Goal: Transaction & Acquisition: Purchase product/service

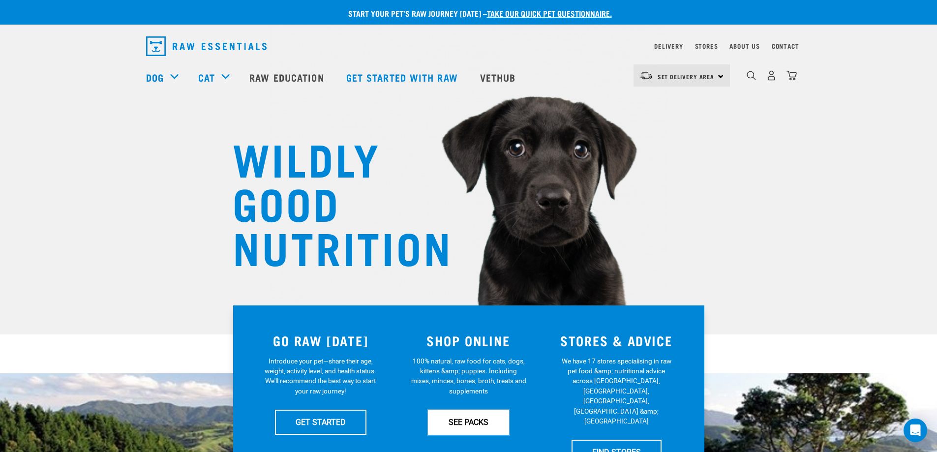
click at [468, 425] on link "SEE PACKS" at bounding box center [468, 422] width 81 height 25
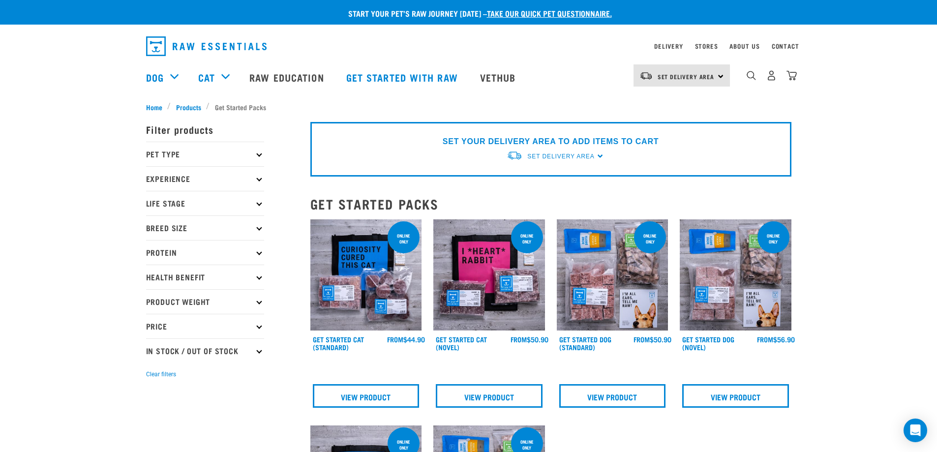
click at [256, 155] on p "Pet Type" at bounding box center [205, 154] width 118 height 25
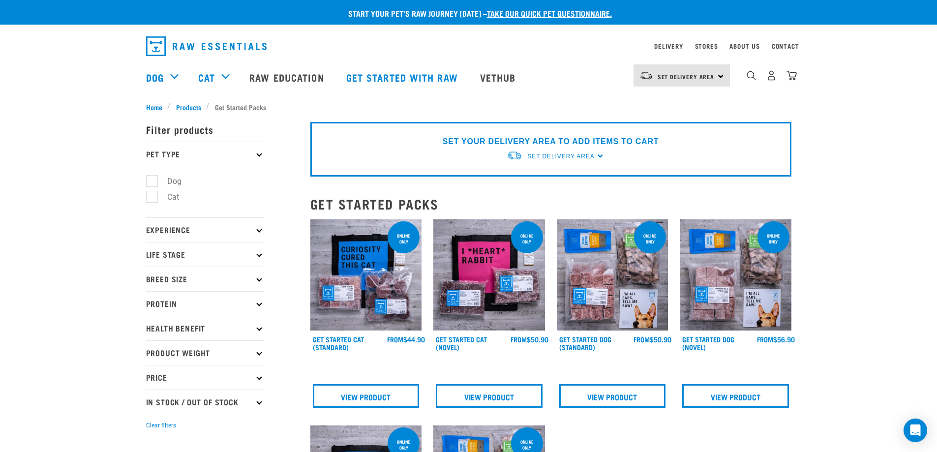
click at [152, 184] on label "Dog" at bounding box center [169, 181] width 34 height 12
click at [151, 183] on input "Dog" at bounding box center [149, 179] width 6 height 6
checkbox input "true"
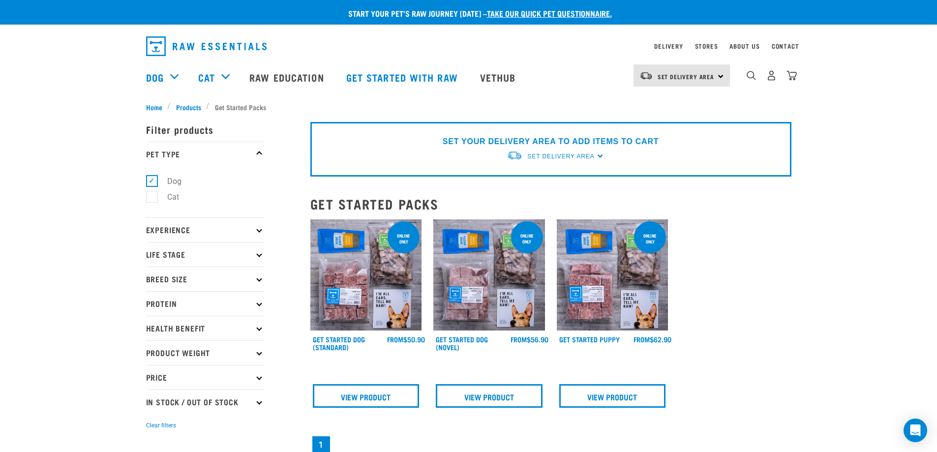
click at [258, 306] on p "Protein" at bounding box center [205, 303] width 118 height 25
click at [256, 233] on p "Experience" at bounding box center [205, 229] width 118 height 25
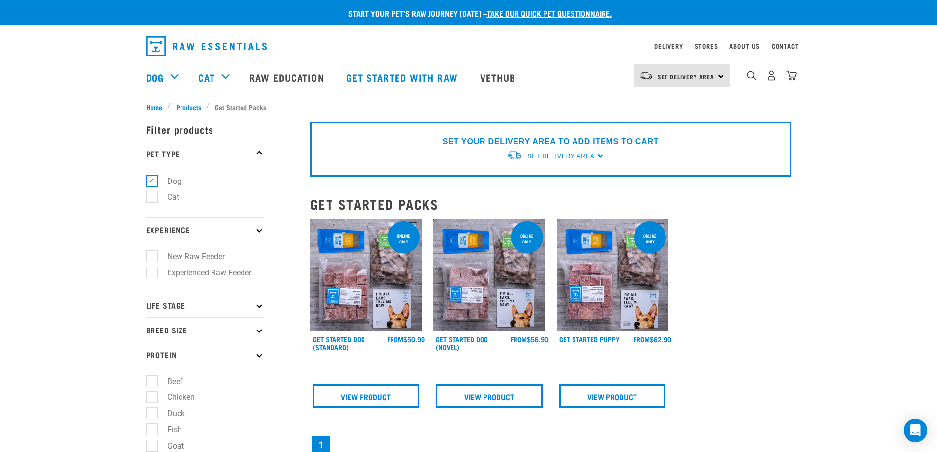
click at [153, 272] on label "Experienced Raw Feeder" at bounding box center [204, 273] width 104 height 12
click at [153, 272] on input "Experienced Raw Feeder" at bounding box center [149, 271] width 6 height 6
checkbox input "true"
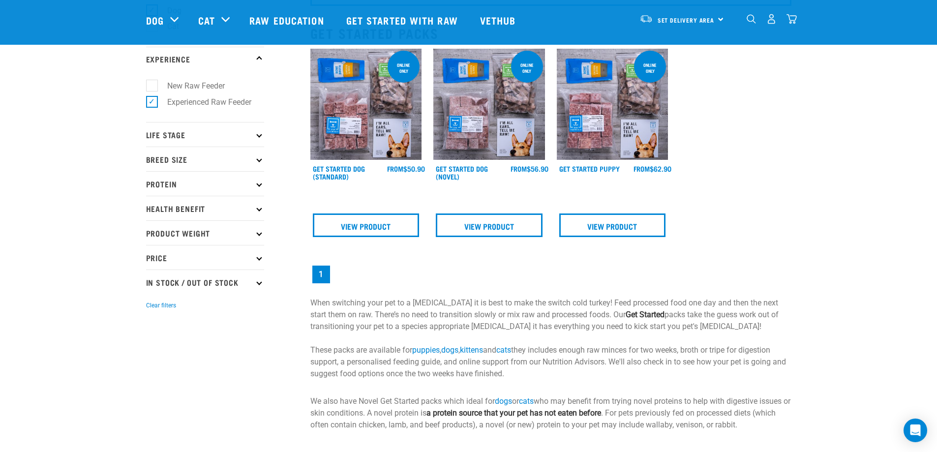
scroll to position [49, 0]
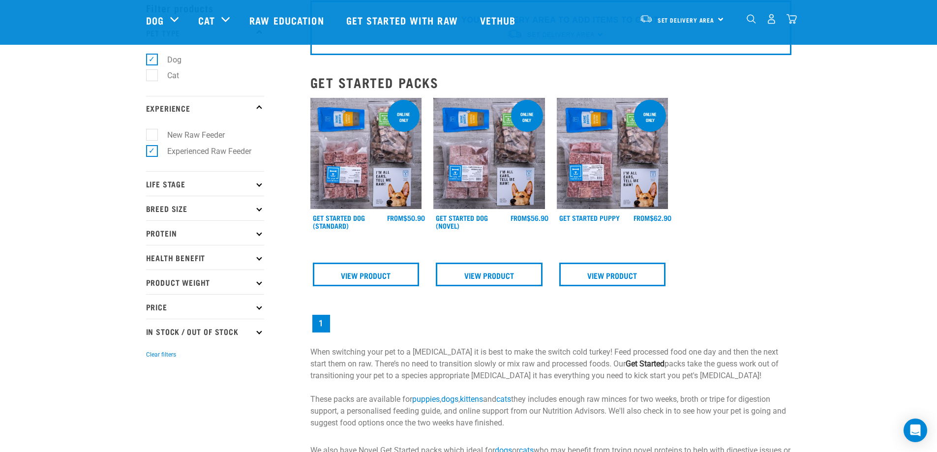
click at [258, 184] on icon at bounding box center [258, 183] width 5 height 5
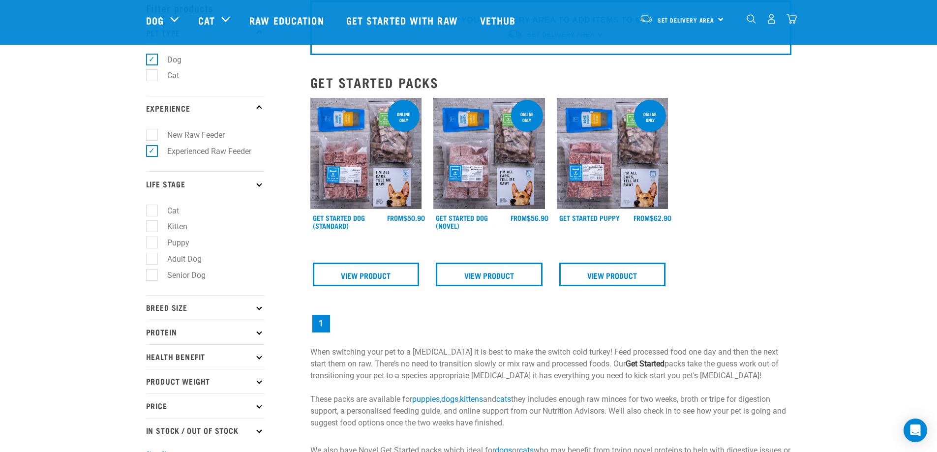
click at [154, 260] on label "Adult Dog" at bounding box center [179, 259] width 54 height 12
click at [153, 260] on input "Adult Dog" at bounding box center [149, 257] width 6 height 6
checkbox input "true"
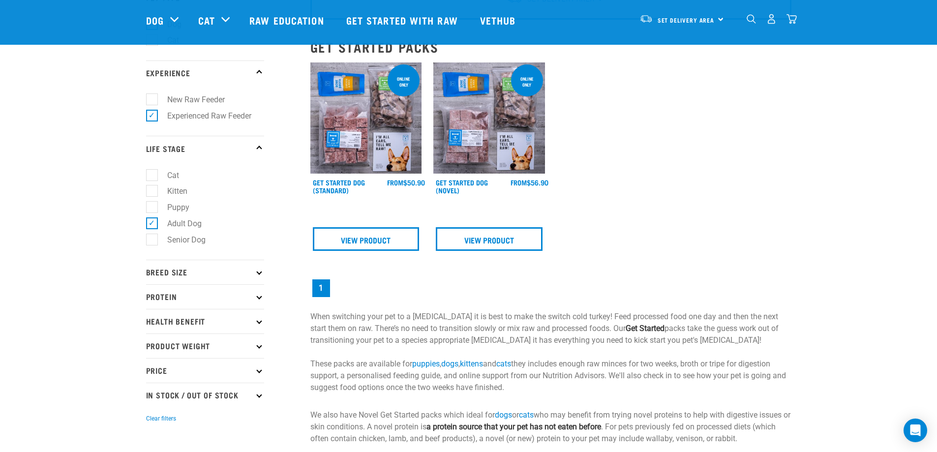
scroll to position [98, 0]
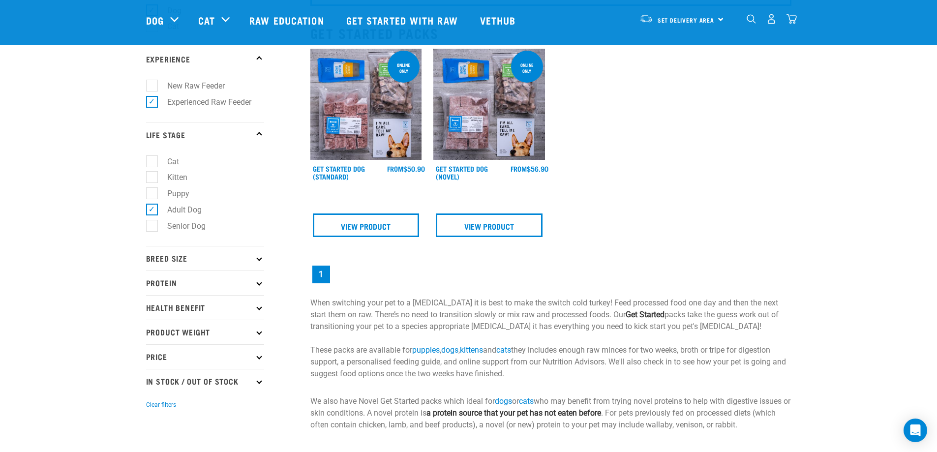
click at [259, 259] on icon at bounding box center [258, 258] width 5 height 5
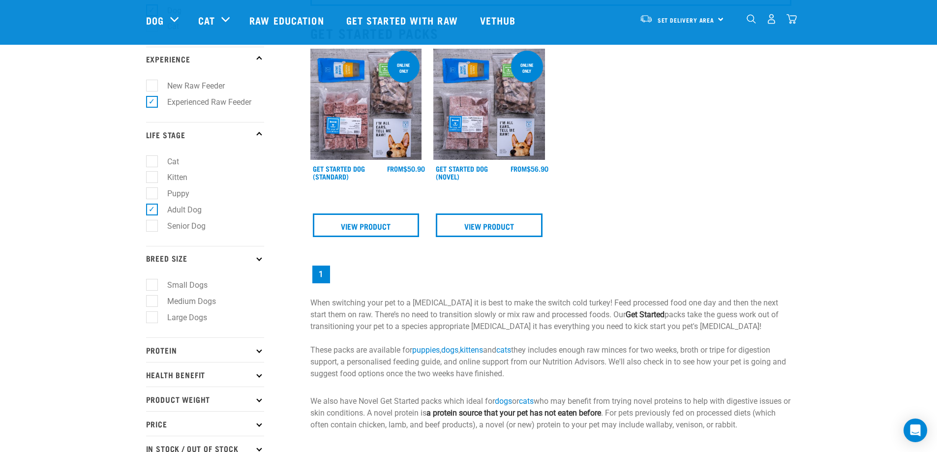
click at [153, 318] on label "Large Dogs" at bounding box center [182, 317] width 60 height 12
click at [153, 318] on input "Large Dogs" at bounding box center [149, 315] width 6 height 6
checkbox input "true"
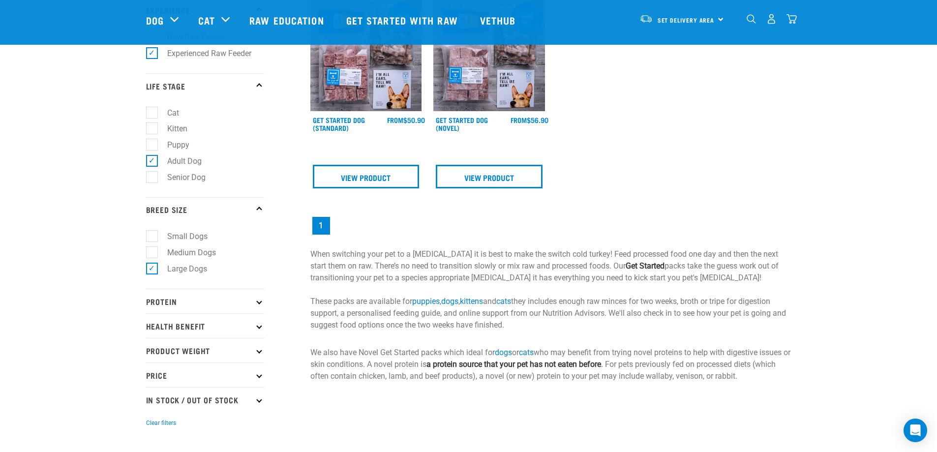
scroll to position [148, 0]
click at [258, 302] on icon at bounding box center [258, 300] width 5 height 5
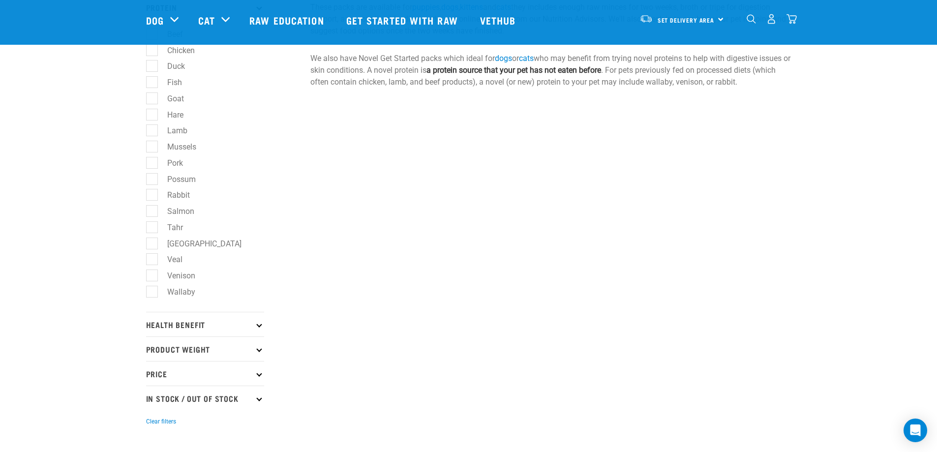
scroll to position [443, 0]
click at [259, 375] on icon at bounding box center [258, 371] width 5 height 5
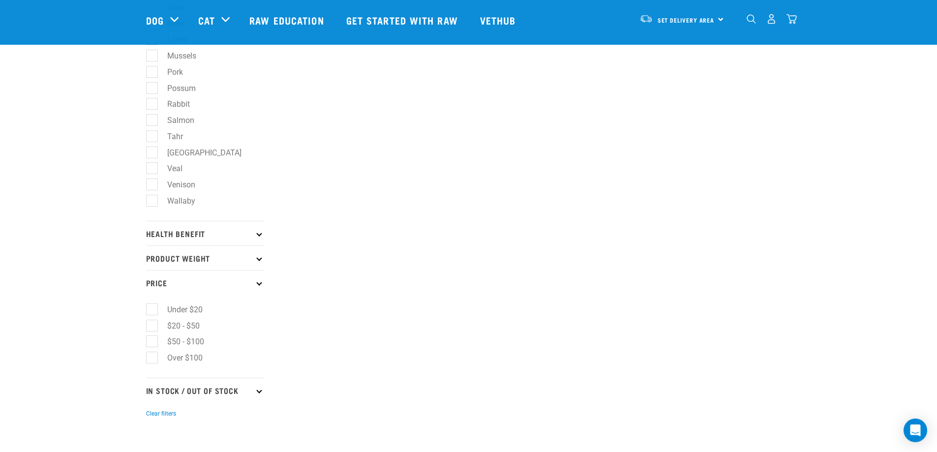
scroll to position [541, 0]
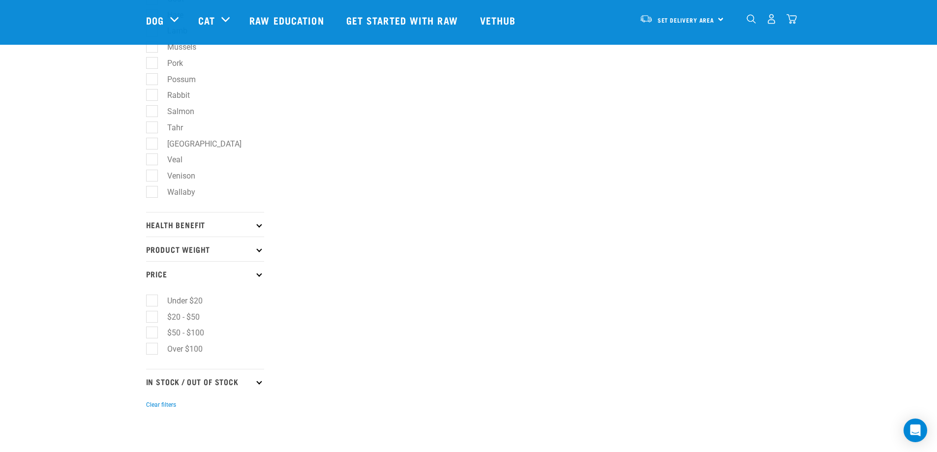
click at [154, 316] on label "$20 - $50" at bounding box center [178, 317] width 52 height 12
click at [153, 316] on input "$20 - $50" at bounding box center [149, 315] width 6 height 6
checkbox input "true"
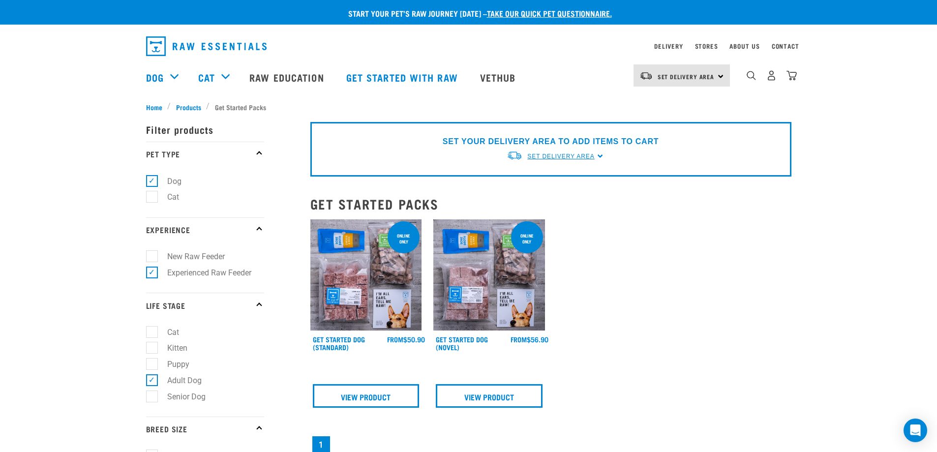
click at [545, 157] on span "Set Delivery Area" at bounding box center [560, 156] width 67 height 7
click at [543, 177] on link "[GEOGRAPHIC_DATA]" at bounding box center [556, 179] width 98 height 16
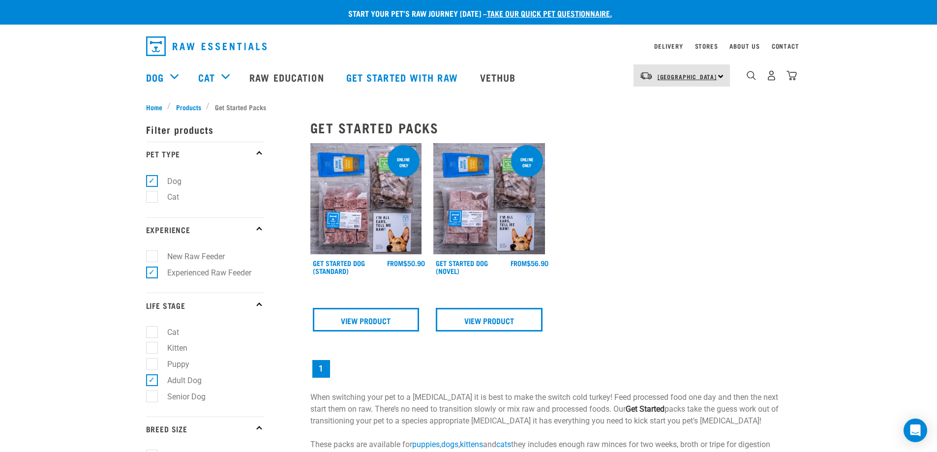
click at [699, 78] on span "[GEOGRAPHIC_DATA]" at bounding box center [688, 76] width 60 height 3
click at [670, 103] on link "[GEOGRAPHIC_DATA]" at bounding box center [681, 103] width 94 height 22
click at [185, 109] on div "× Filter products Pet Type Dog Cat Experience New Raw Feeder Experienced Raw Fe…" at bounding box center [222, 426] width 164 height 641
click at [187, 106] on div "× Filter products Pet Type Dog Cat Experience New Raw Feeder Experienced Raw Fe…" at bounding box center [222, 426] width 164 height 641
click at [157, 106] on div "× Filter products Pet Type Dog Cat Experience New Raw Feeder Experienced Raw Fe…" at bounding box center [222, 426] width 164 height 641
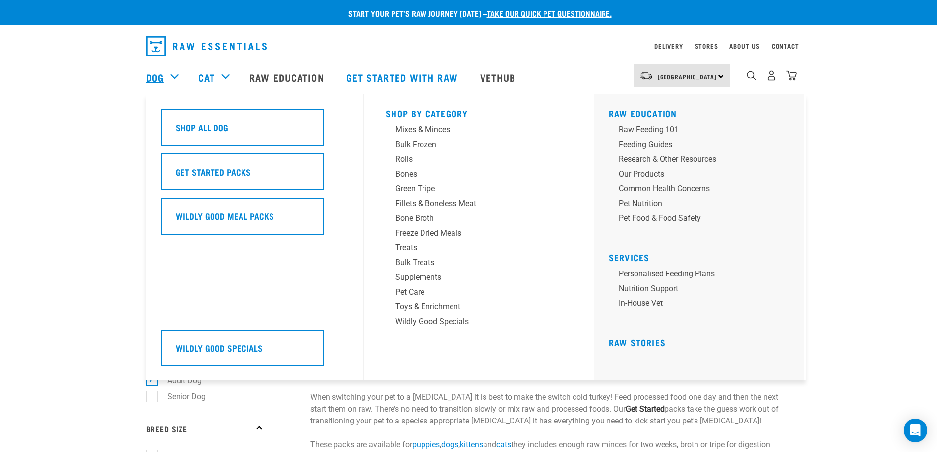
click at [157, 81] on link "Dog" at bounding box center [155, 77] width 18 height 15
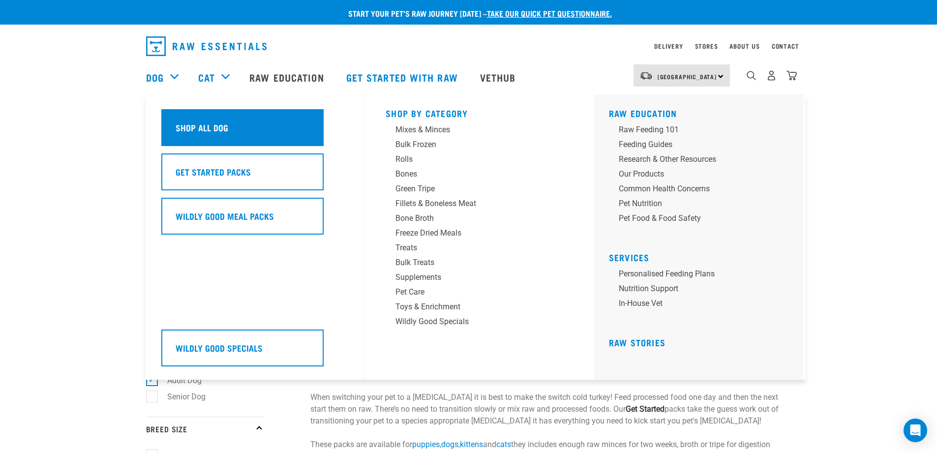
click at [216, 129] on h5 "Shop All Dog" at bounding box center [202, 127] width 53 height 13
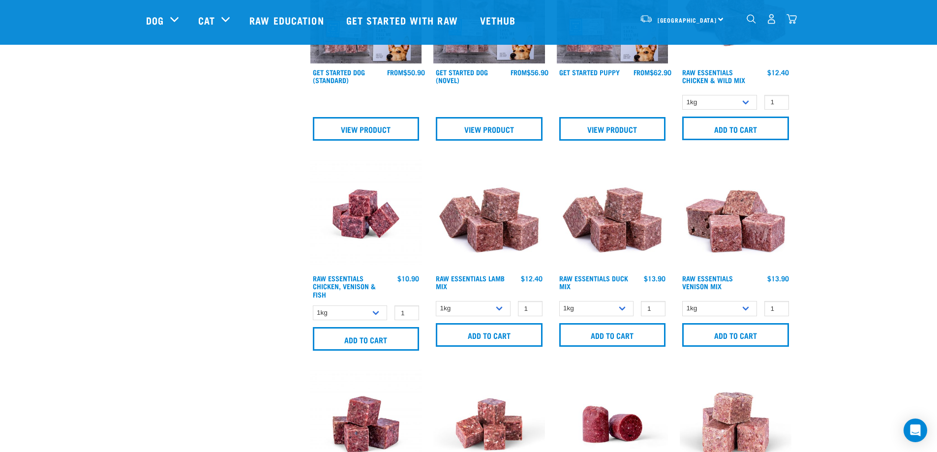
scroll to position [590, 0]
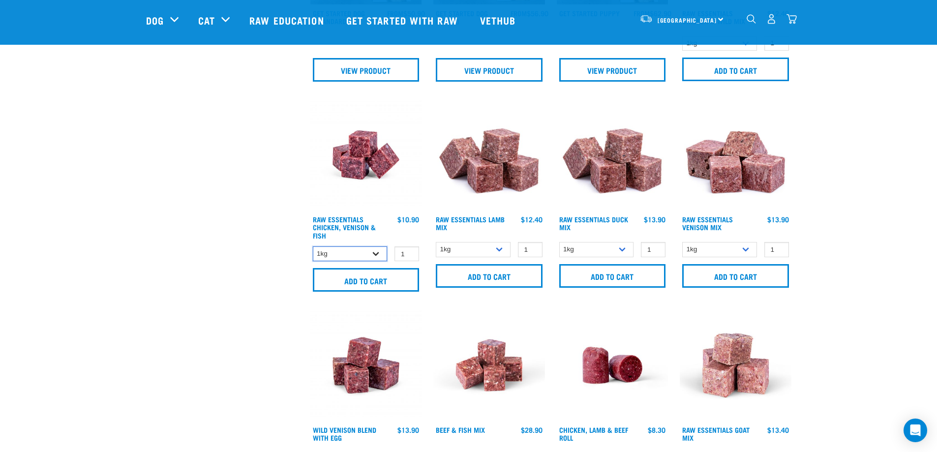
click at [375, 256] on select "1kg 3kg" at bounding box center [350, 253] width 75 height 15
select select "28665"
click at [313, 246] on select "1kg 3kg" at bounding box center [350, 253] width 75 height 15
type input "2"
click at [408, 252] on input "2" at bounding box center [407, 253] width 25 height 15
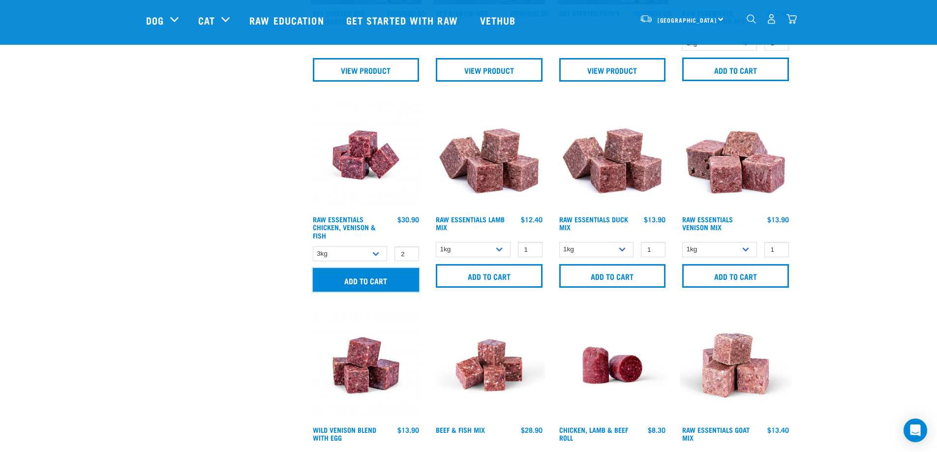
click at [381, 278] on input "Add to cart" at bounding box center [366, 280] width 107 height 24
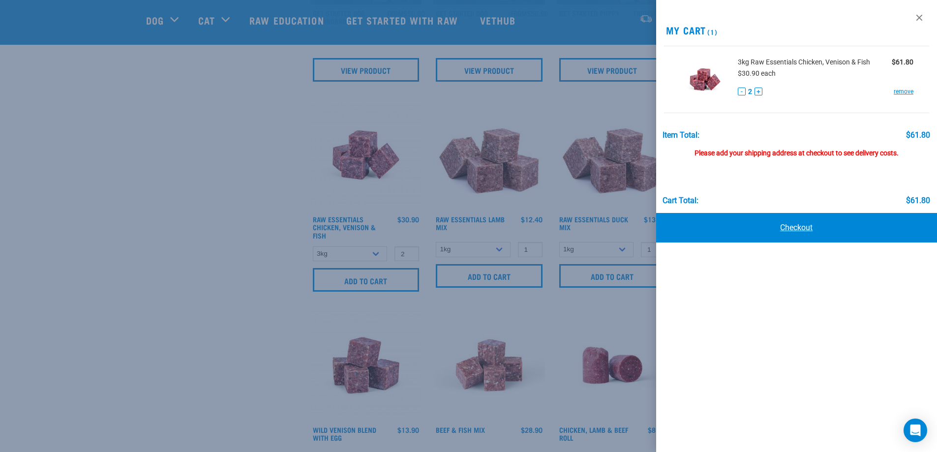
click at [799, 229] on link "Checkout" at bounding box center [796, 228] width 281 height 30
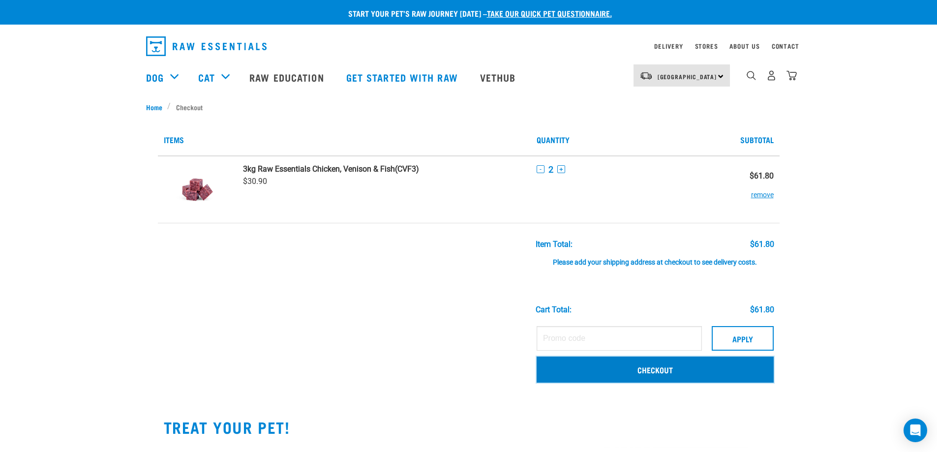
click at [658, 371] on link "Checkout" at bounding box center [655, 370] width 237 height 26
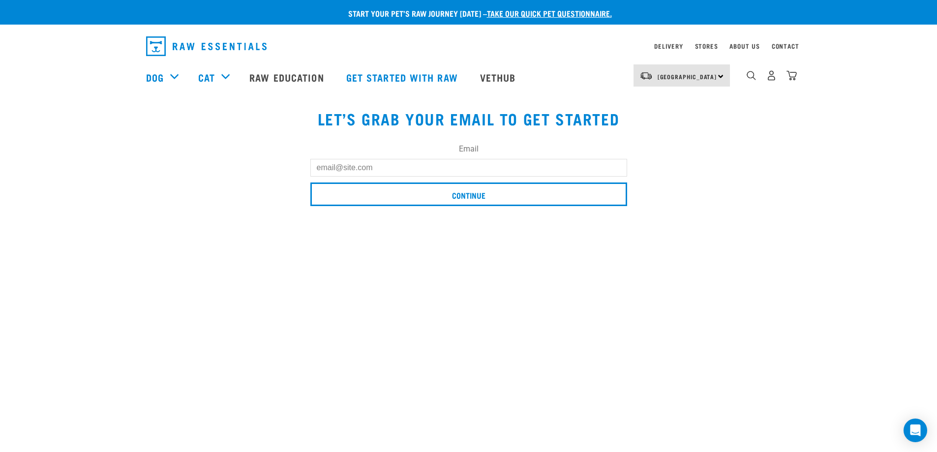
click at [367, 168] on input "Email" at bounding box center [468, 168] width 317 height 18
type input "roxylyon127@gmail.com"
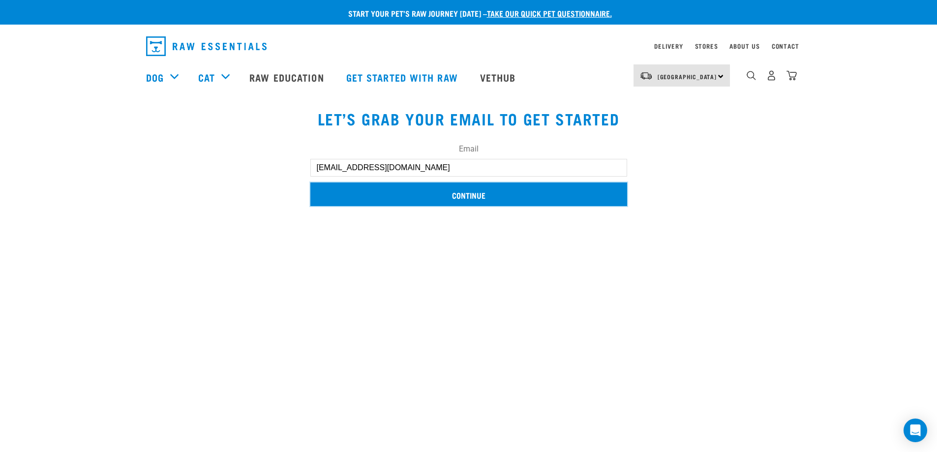
click at [470, 202] on input "Continue" at bounding box center [468, 195] width 317 height 24
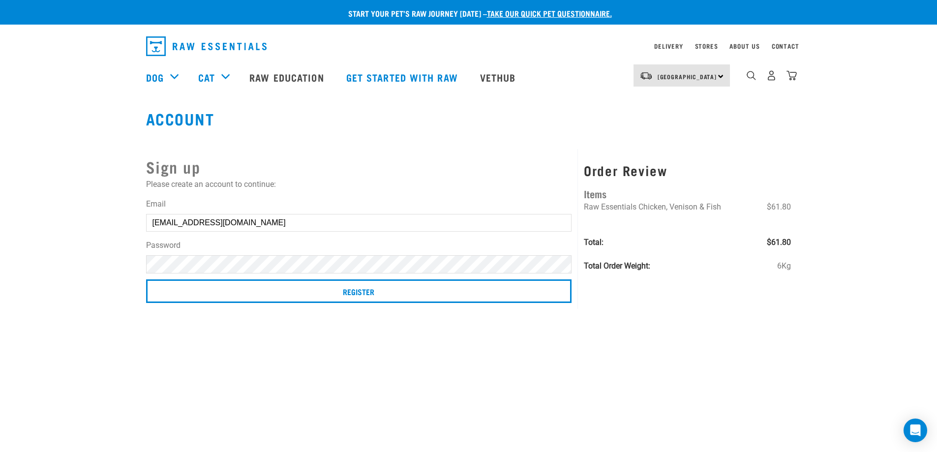
click at [121, 262] on div "Start your pet’s raw journey [DATE] – take our quick pet questionnaire. Deliver…" at bounding box center [468, 151] width 937 height 303
click at [124, 259] on div "Start your pet’s raw journey [DATE] – take our quick pet questionnaire. Deliver…" at bounding box center [468, 151] width 937 height 303
click at [121, 261] on div "Start your pet’s raw journey today – take our quick pet questionnaire. Delivery…" at bounding box center [468, 151] width 937 height 303
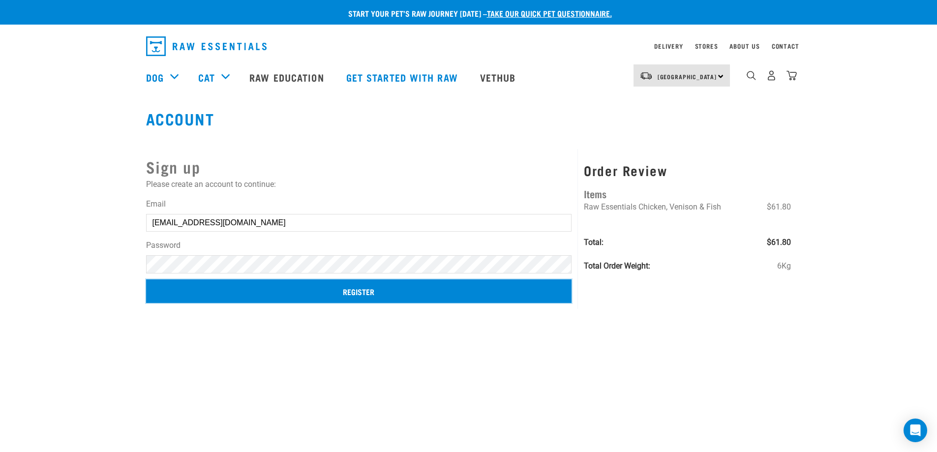
click at [358, 287] on input "Register" at bounding box center [359, 291] width 426 height 24
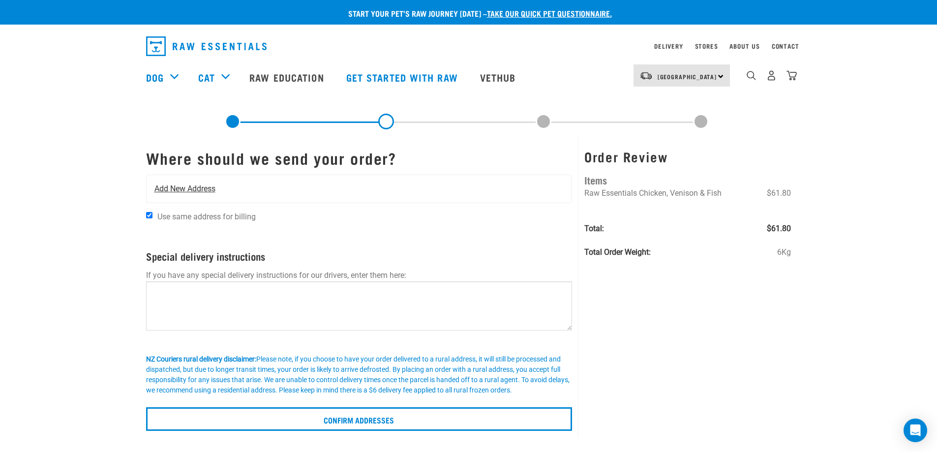
click at [190, 188] on span "Add New Address" at bounding box center [184, 189] width 61 height 12
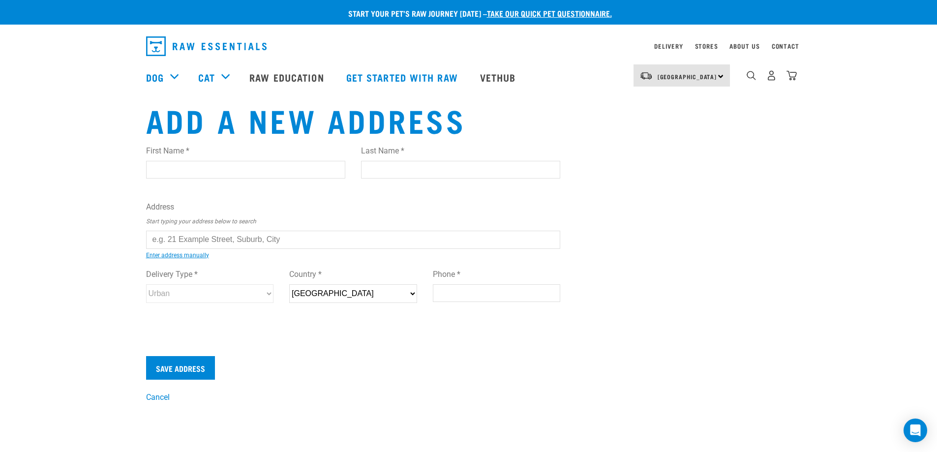
click at [227, 170] on input "First Name *" at bounding box center [245, 170] width 199 height 18
type input "Roxy"
type input "[GEOGRAPHIC_DATA]"
type input "[STREET_ADDRESS]"
type input "[GEOGRAPHIC_DATA]"
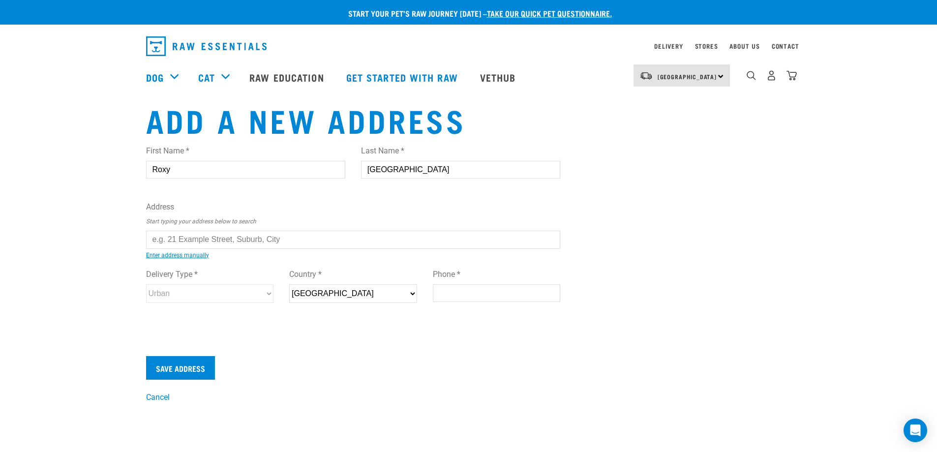
select select "AUK"
type input "0622"
type input "0221290413"
click at [252, 242] on input "text" at bounding box center [353, 240] width 415 height 18
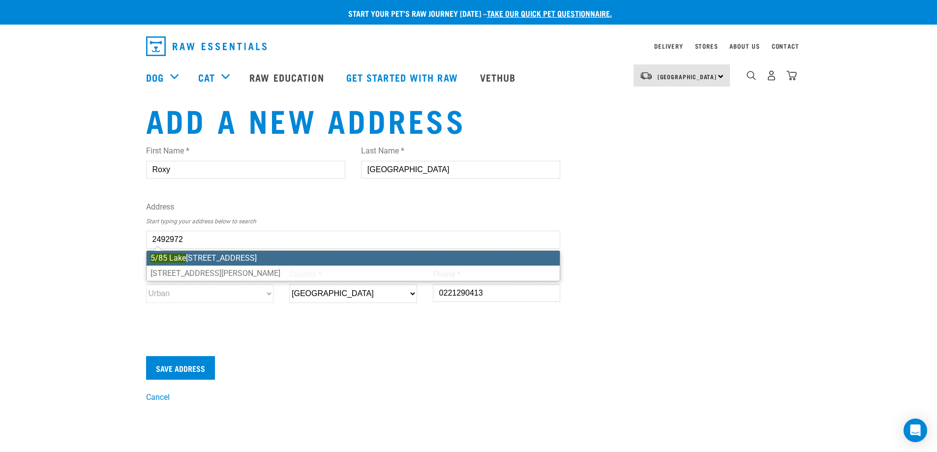
click at [254, 260] on ul "5/85 Lake Road, Belmont, Auckland 0622 85E Lake Panorama Drive, Henderson Valle…" at bounding box center [353, 265] width 415 height 31
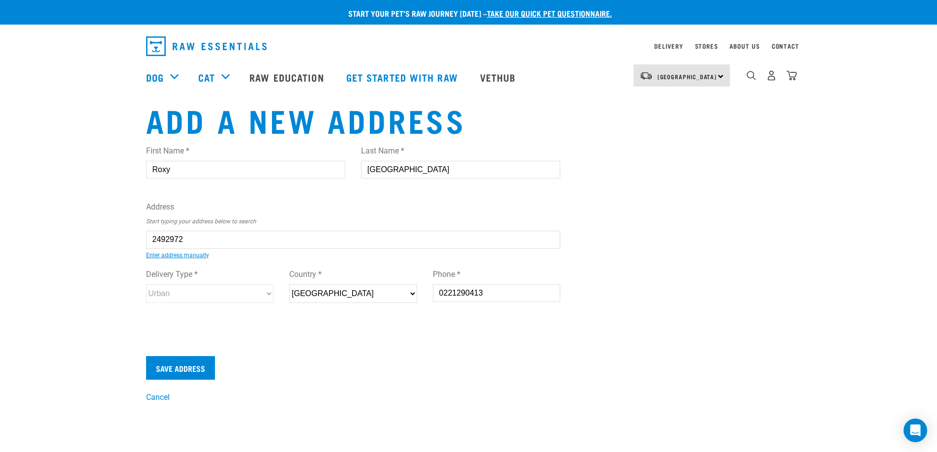
type input "5/85 Lake Road, Belmont, Auckland 0622"
type input "5/85 Lake Road"
type input "Belmont"
select select "AUK"
select select "Urban"
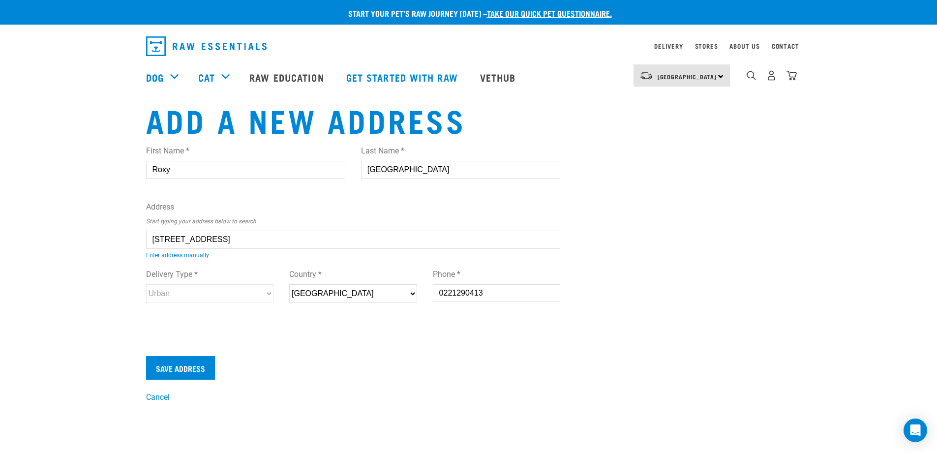
type input "5/85 Lake Road, Belmont, Auckland 0622"
click at [195, 371] on input "Save Address" at bounding box center [180, 368] width 69 height 24
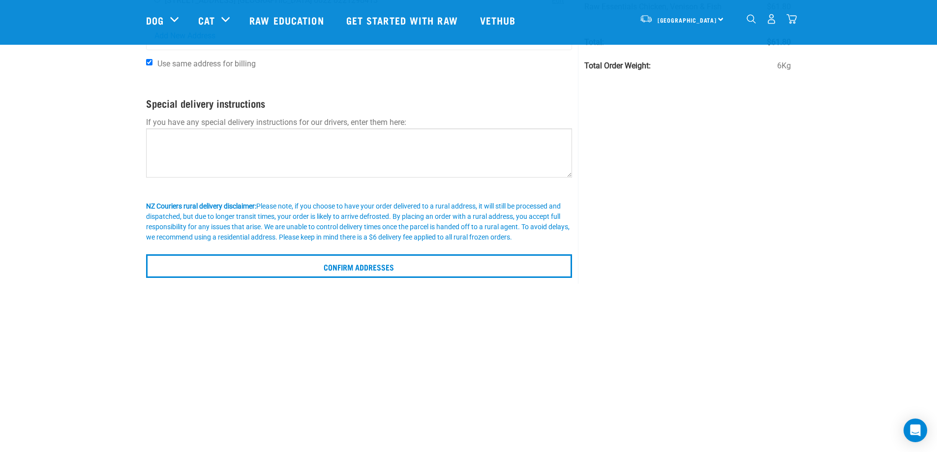
scroll to position [148, 0]
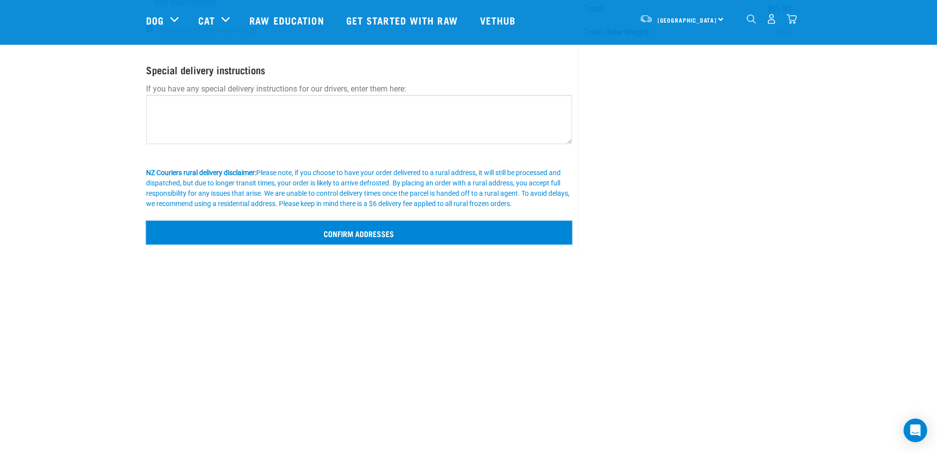
click at [392, 240] on input "Confirm addresses" at bounding box center [359, 233] width 427 height 24
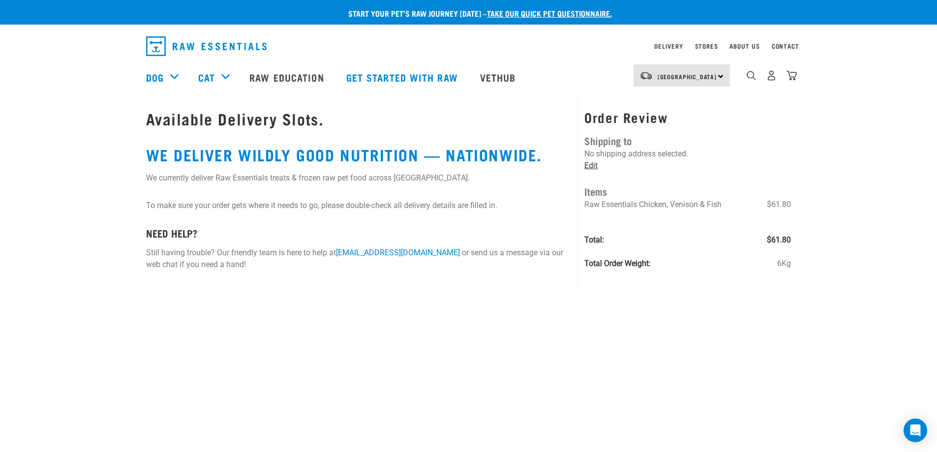
click at [594, 167] on link "Edit" at bounding box center [591, 165] width 13 height 9
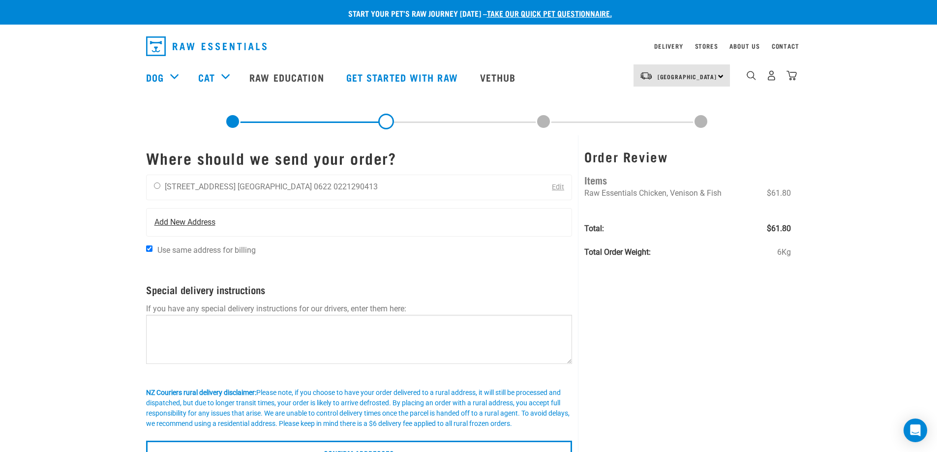
click at [468, 220] on div "Add New Address" at bounding box center [360, 223] width 426 height 28
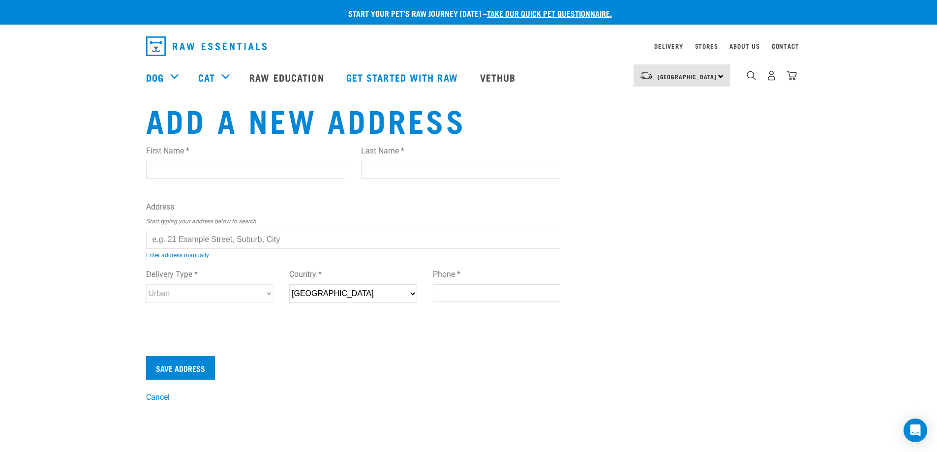
click at [189, 171] on input "First Name *" at bounding box center [245, 170] width 199 height 18
type input "Roxy"
type input "Lyon"
type input "Flat 5, 85 Lake Rd, Belmont"
type input "Auckland"
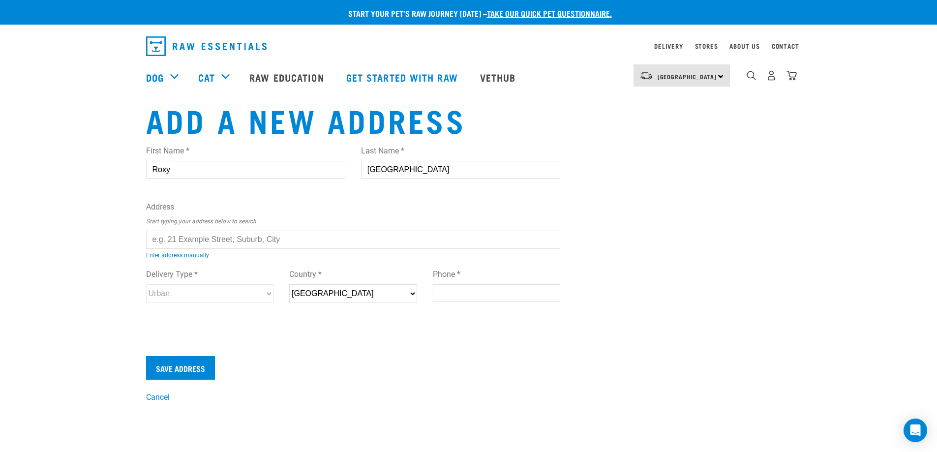
select select "AUK"
type input "0622"
type input "0221290413"
click at [295, 240] on input "text" at bounding box center [353, 240] width 415 height 18
click at [157, 247] on ul "5/85 Lake Road, Belmont, Auckland 0622 85E Lake Panorama Drive, Henderson Valle…" at bounding box center [157, 247] width 0 height 0
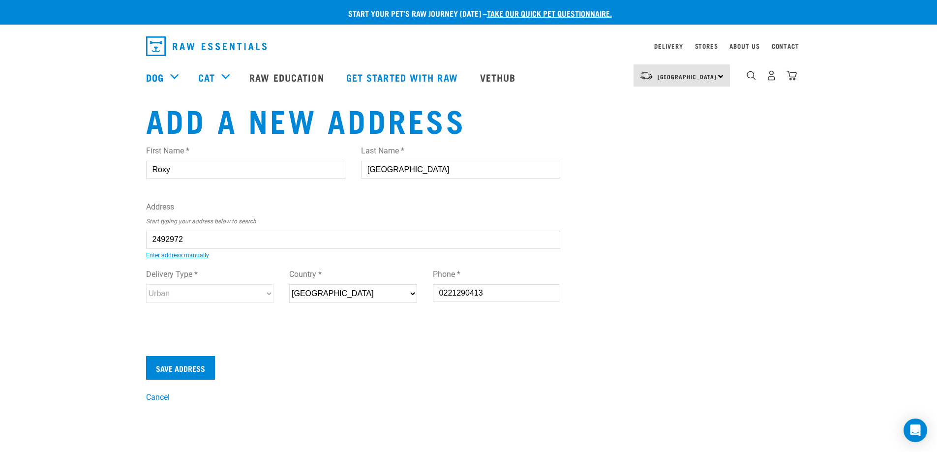
type input "5/85 Lake Road, Belmont, Auckland 0622"
type input "[STREET_ADDRESS]"
type input "Belmont"
select select "AUK"
select select "Urban"
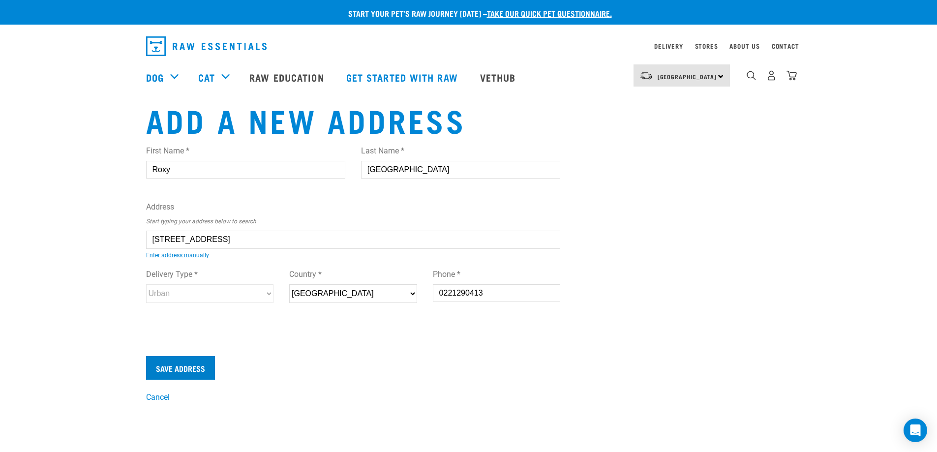
type input "5/85 Lake Road, Belmont, Auckland 0622"
click at [178, 367] on input "Save Address" at bounding box center [180, 368] width 69 height 24
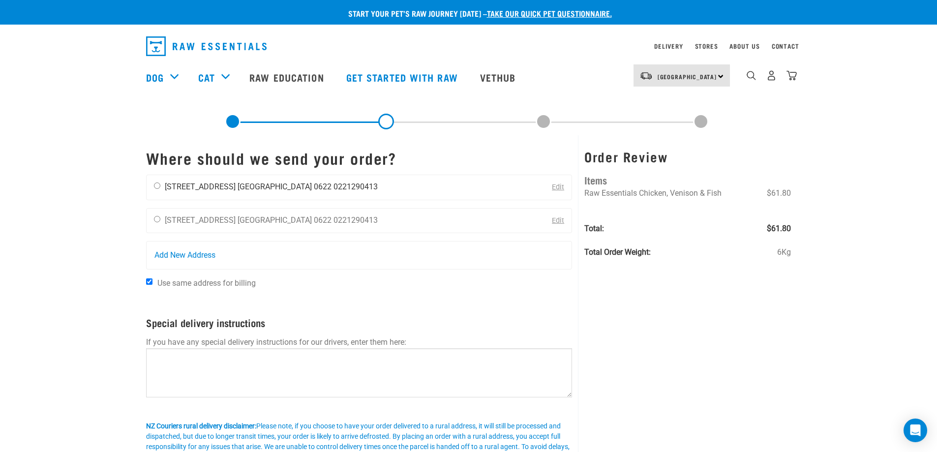
click at [157, 187] on input "radio" at bounding box center [157, 186] width 6 height 6
radio input "true"
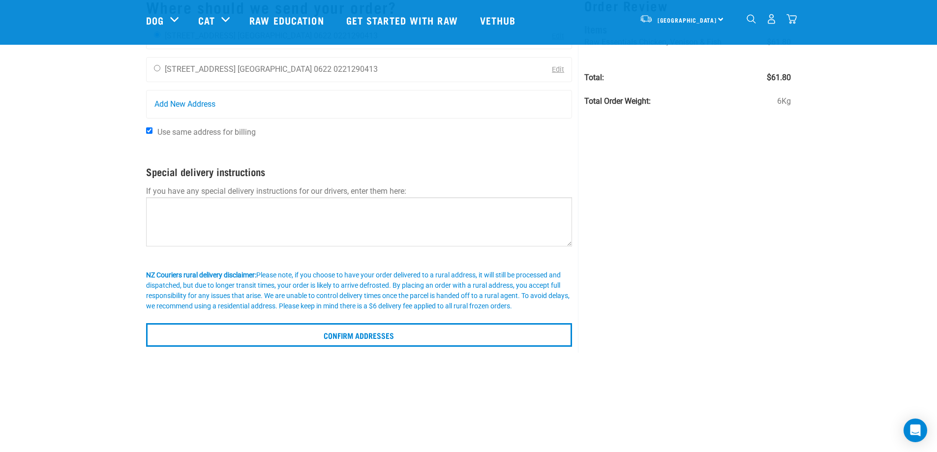
scroll to position [98, 0]
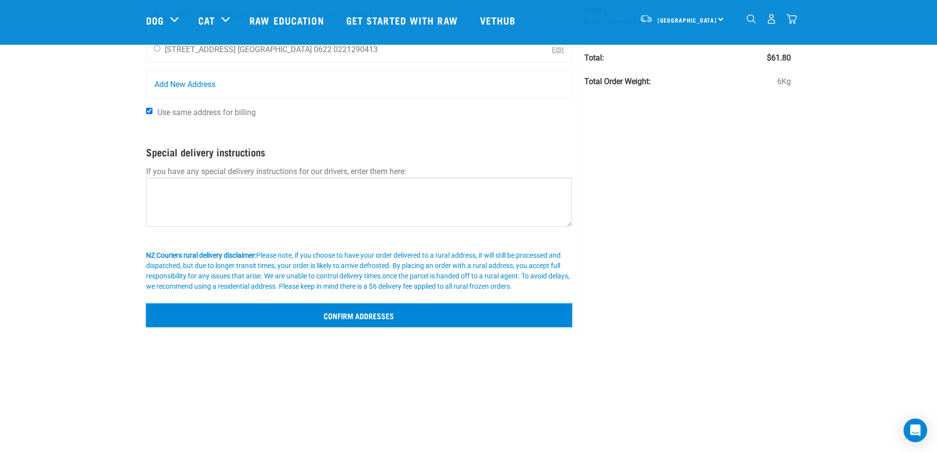
click at [417, 319] on input "Confirm addresses" at bounding box center [359, 316] width 427 height 24
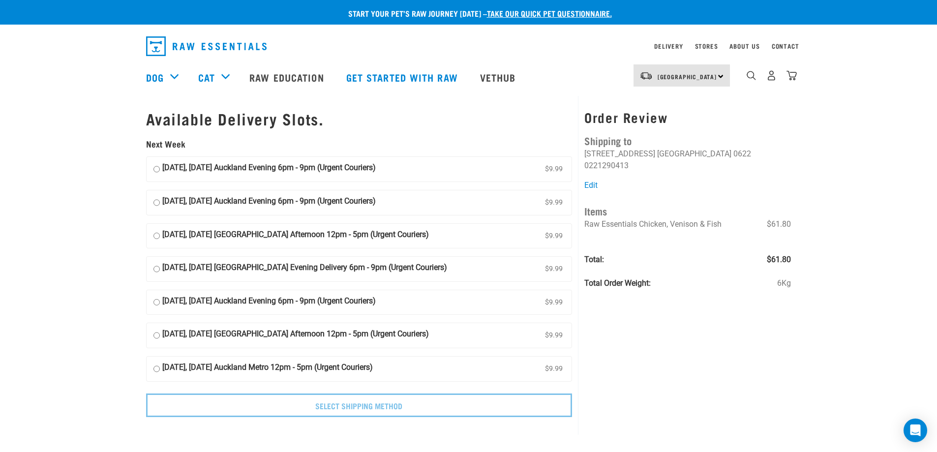
click at [156, 169] on input "[DATE], [DATE] Auckland Evening 6pm - 9pm (Urgent Couriers) $9.99" at bounding box center [157, 169] width 6 height 15
radio input "true"
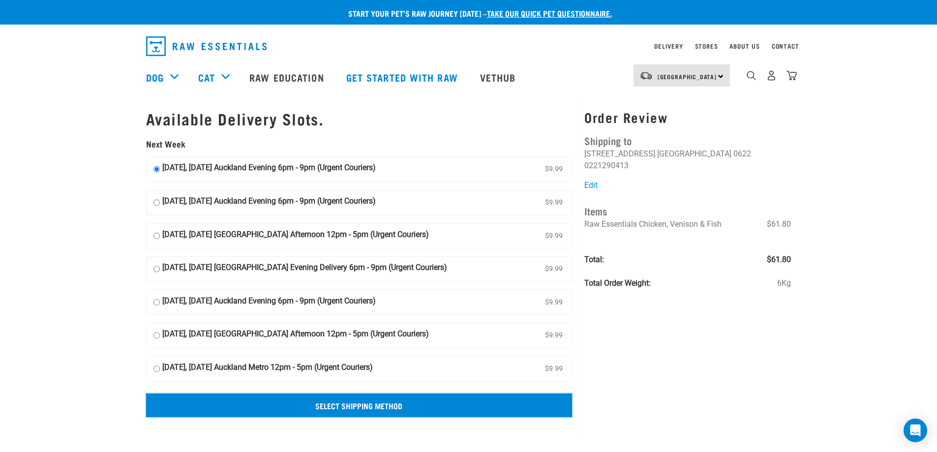
click at [381, 404] on input "Select Shipping Method" at bounding box center [359, 406] width 427 height 24
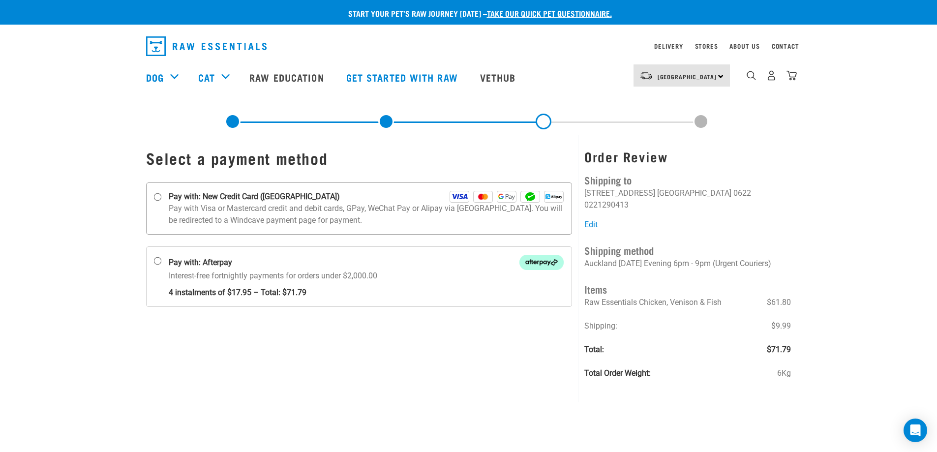
click at [157, 200] on input "Pay with: New Credit Card (Windcave)" at bounding box center [158, 197] width 8 height 8
radio input "true"
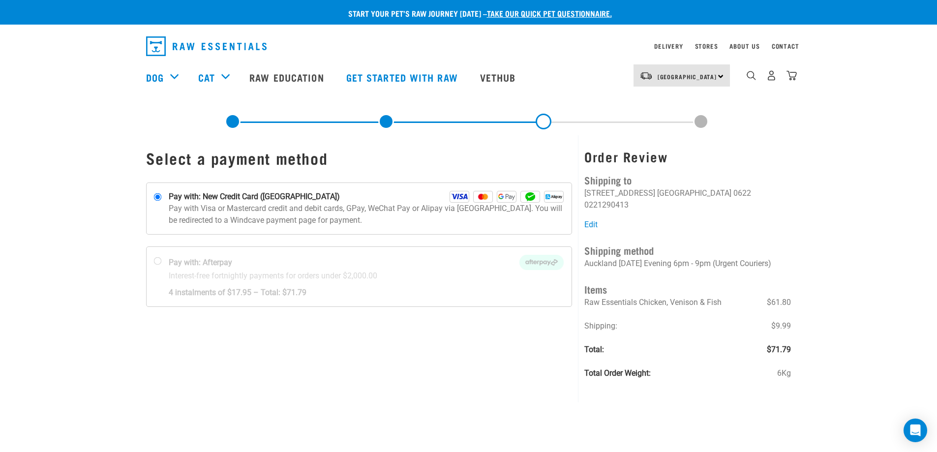
scroll to position [31, 0]
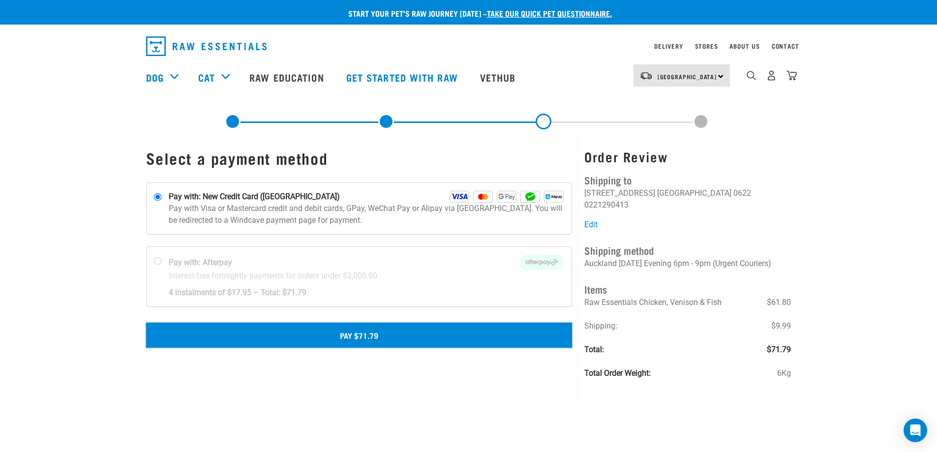
click at [360, 339] on button "Pay $71.79" at bounding box center [359, 335] width 427 height 25
